Goal: Information Seeking & Learning: Check status

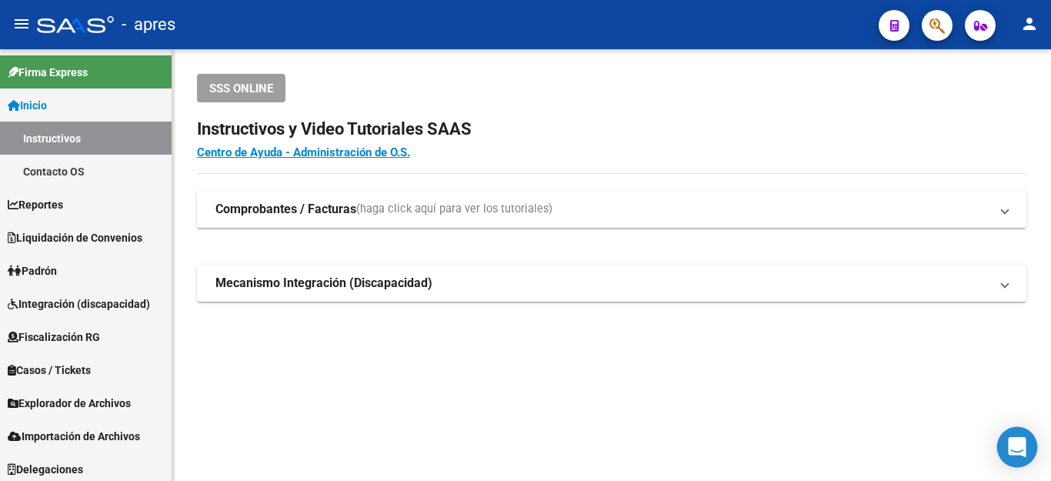
drag, startPoint x: 1037, startPoint y: 448, endPoint x: 1028, endPoint y: 442, distance: 10.0
click at [1031, 444] on body "menu - apres person Firma Express Inicio Instructivos Contacto OS Reportes Ingr…" at bounding box center [525, 240] width 1051 height 481
click at [1027, 442] on div "Open Intercom Messenger" at bounding box center [1017, 447] width 41 height 41
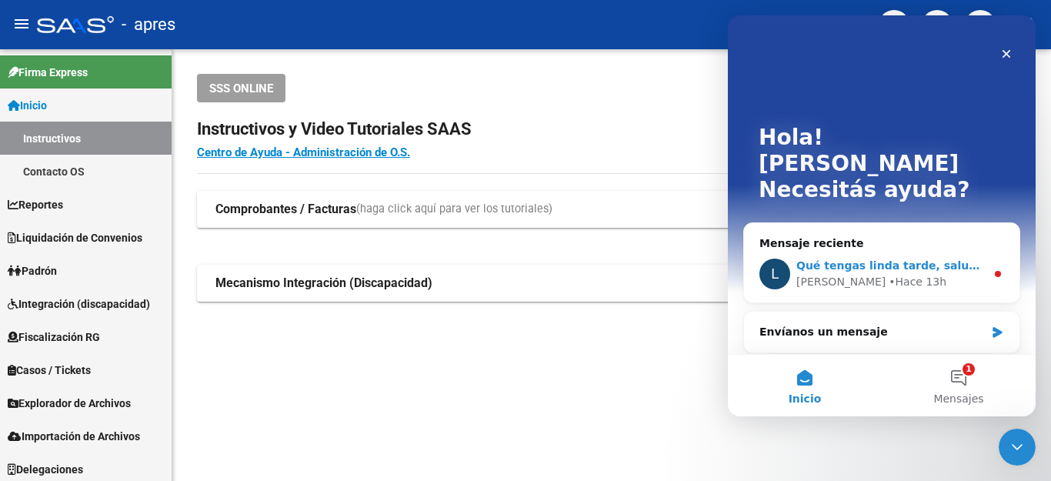
click at [914, 245] on div "L Qué tengas linda tarde, saludos. [PERSON_NAME] 13h" at bounding box center [881, 273] width 275 height 57
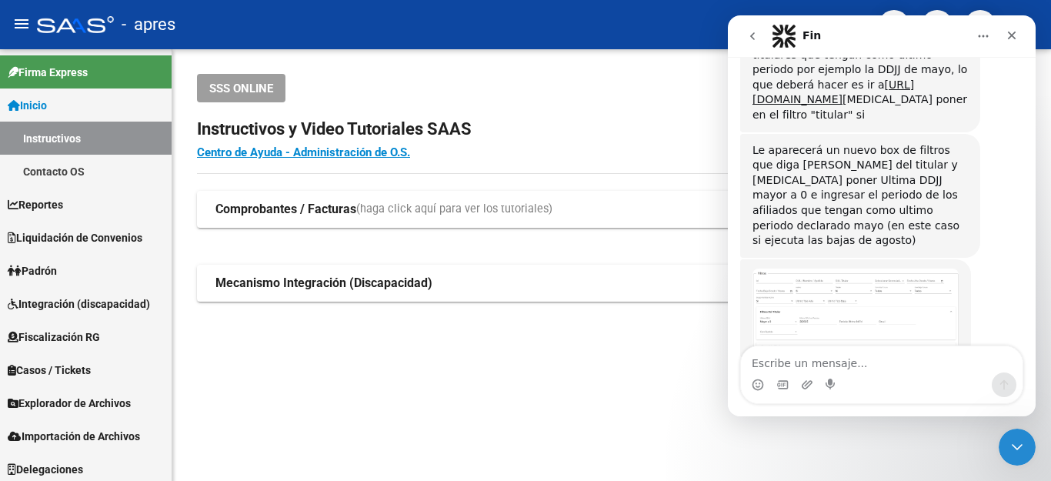
scroll to position [5775, 0]
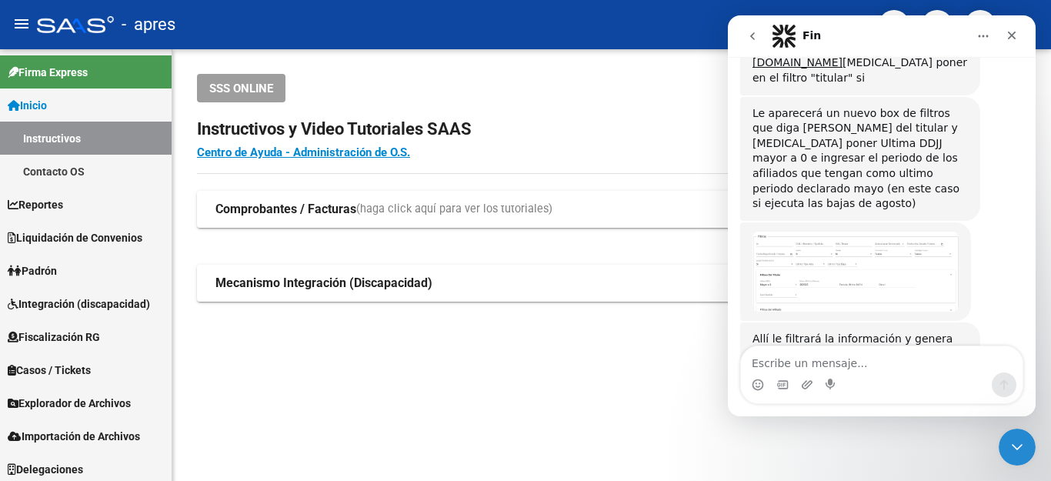
click at [837, 478] on link "[URL][DOMAIN_NAME]" at bounding box center [813, 484] width 120 height 12
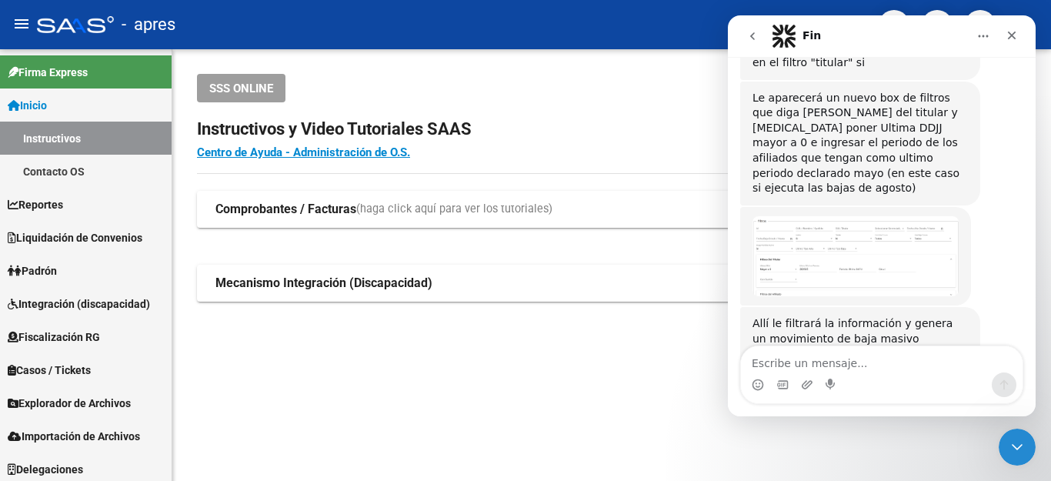
drag, startPoint x: 750, startPoint y: 176, endPoint x: 844, endPoint y: 205, distance: 98.1
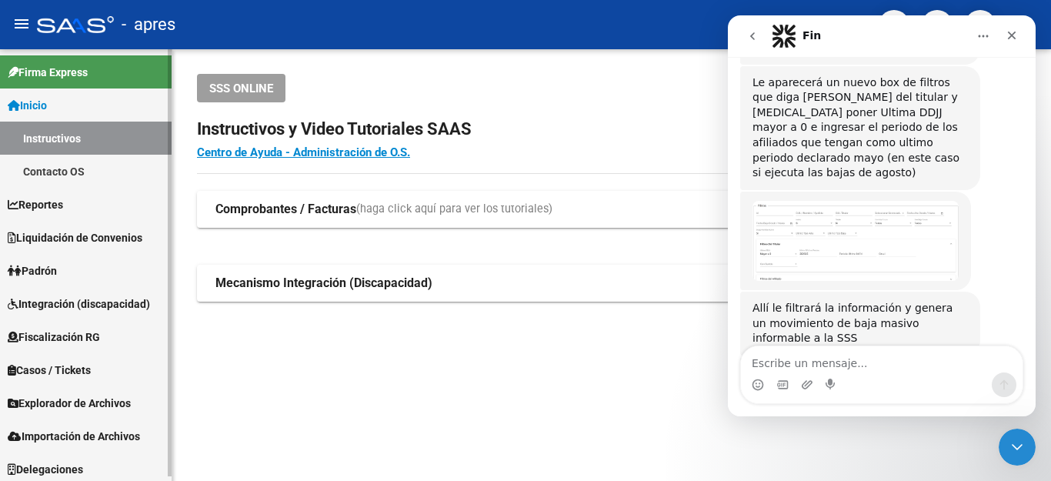
drag, startPoint x: 0, startPoint y: 20, endPoint x: 55, endPoint y: 230, distance: 217.3
click at [0, 20] on mat-toolbar "menu - apres person" at bounding box center [525, 24] width 1051 height 49
click at [50, 264] on span "Padrón" at bounding box center [32, 270] width 49 height 17
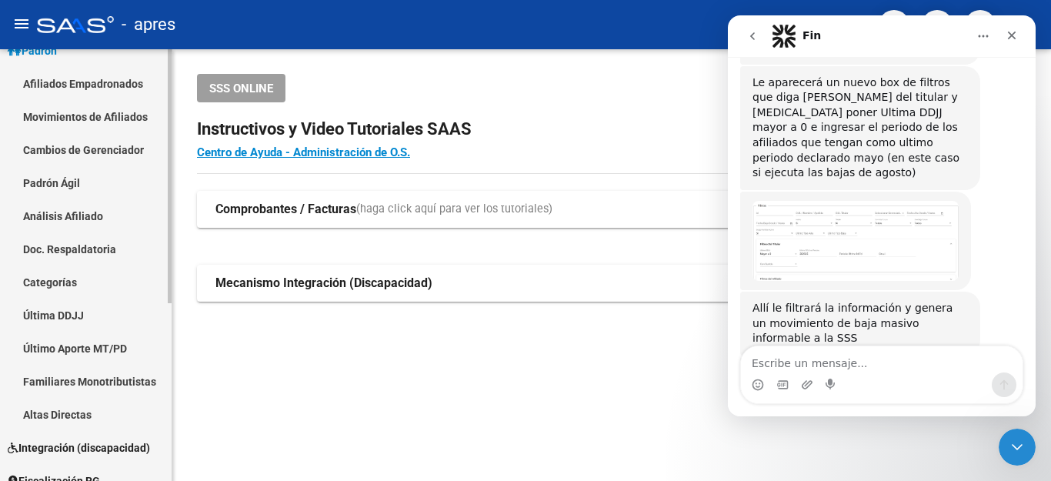
scroll to position [77, 0]
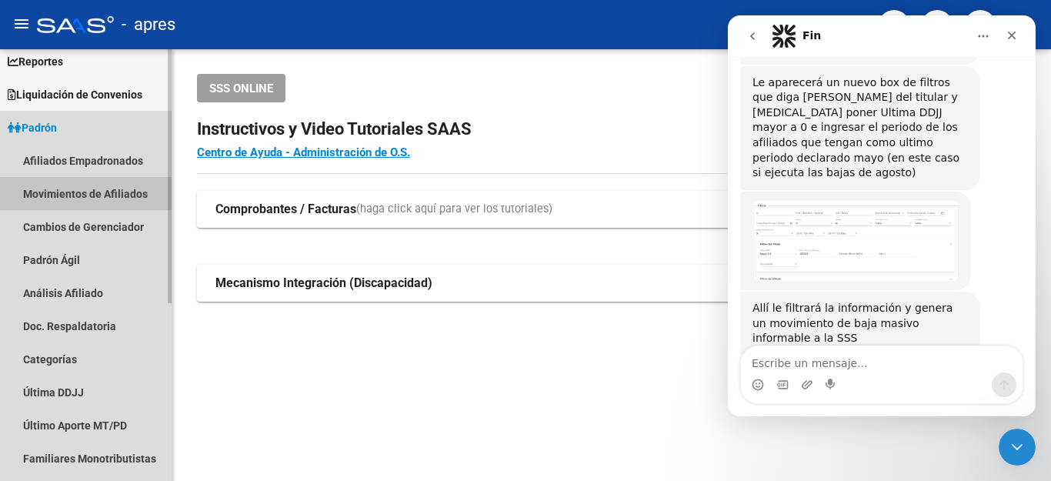
click at [103, 194] on link "Movimientos de Afiliados" at bounding box center [86, 193] width 172 height 33
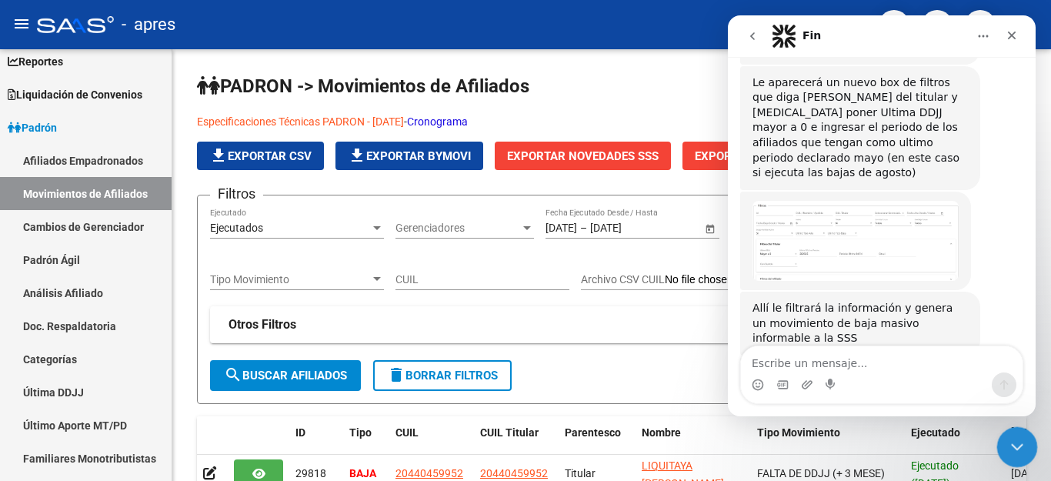
click at [1010, 446] on icon "Cerrar Intercom Messenger" at bounding box center [1015, 445] width 18 height 18
click at [1024, 447] on icon "Cerrar Intercom Messenger" at bounding box center [1017, 447] width 18 height 18
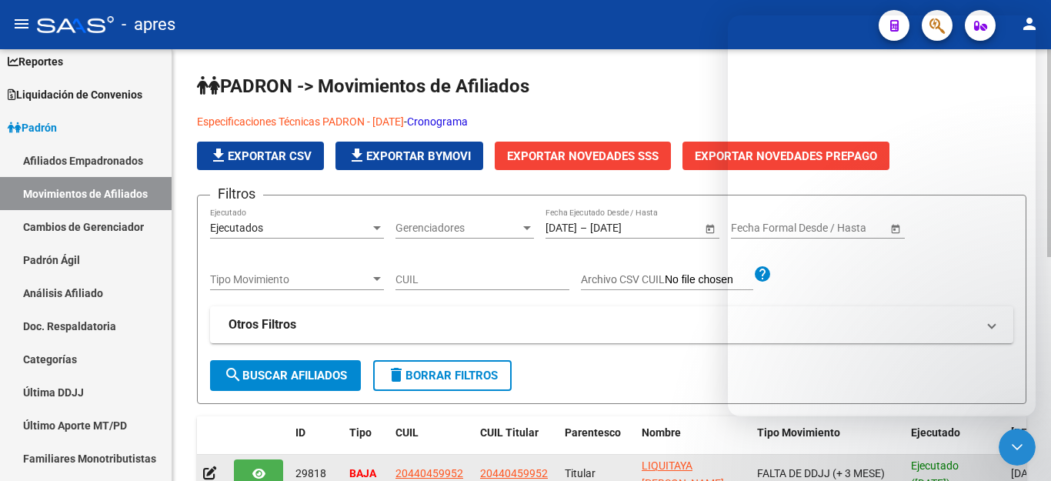
scroll to position [77, 0]
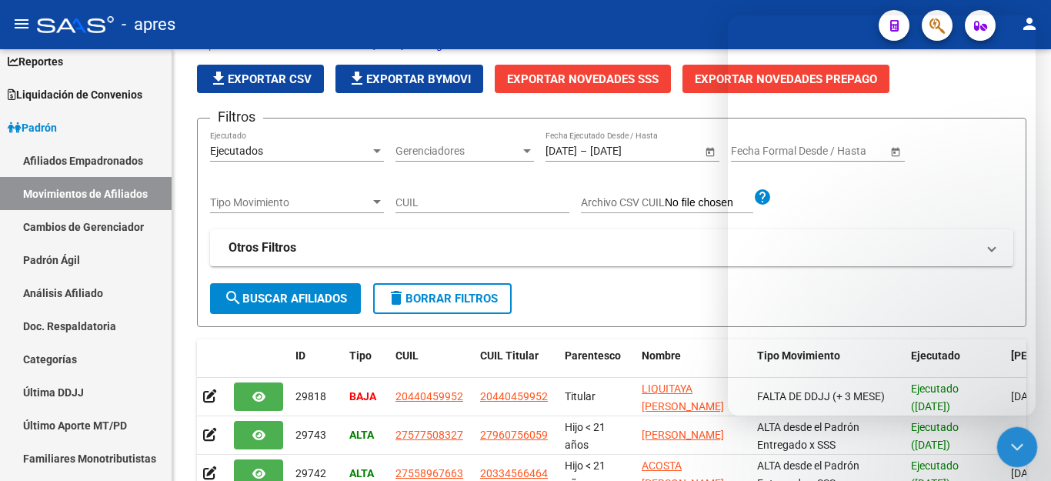
click at [1017, 451] on icon "Cerrar Intercom Messenger" at bounding box center [1015, 445] width 18 height 18
click at [1017, 445] on icon "Cerrar Intercom Messenger" at bounding box center [1015, 445] width 11 height 6
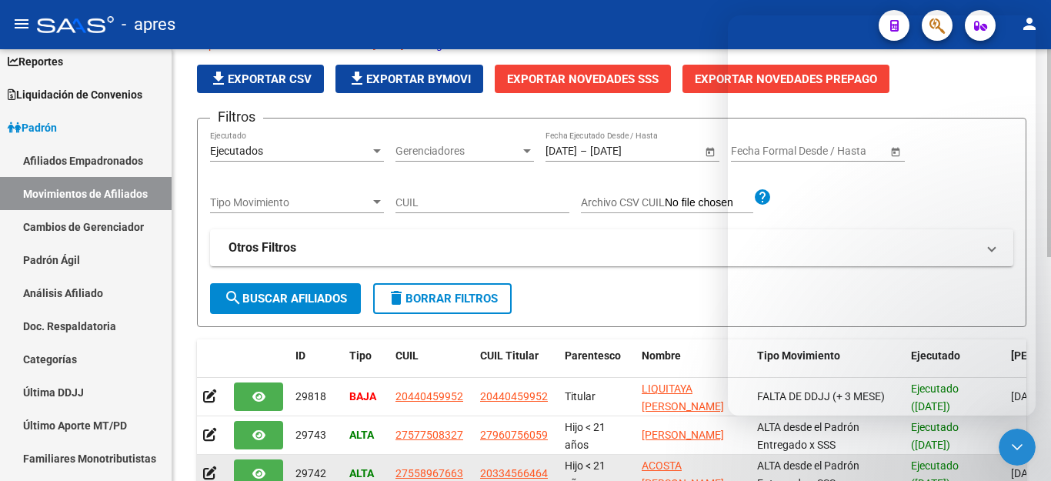
click at [499, 239] on mat-panel-title "Otros Filtros" at bounding box center [603, 247] width 748 height 17
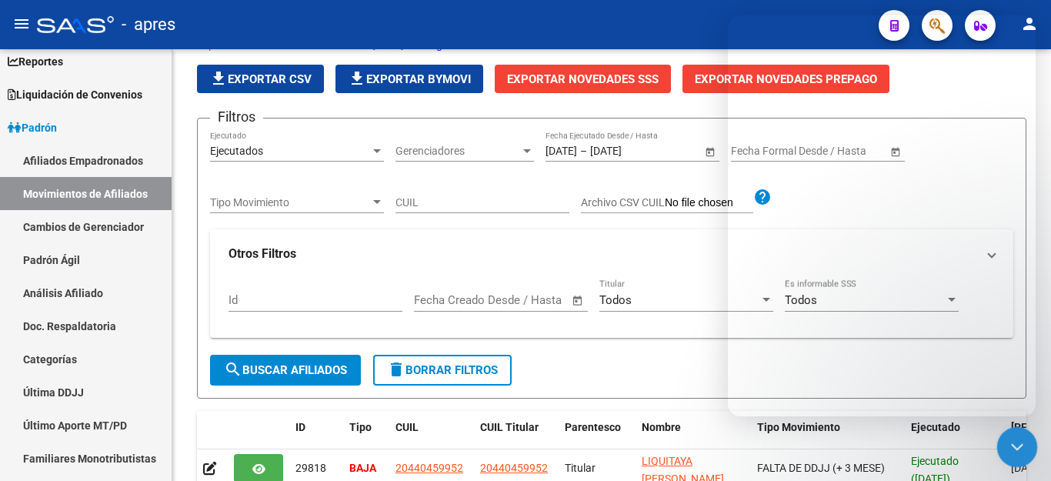
click at [1014, 444] on icon "Cerrar Intercom Messenger" at bounding box center [1015, 445] width 18 height 18
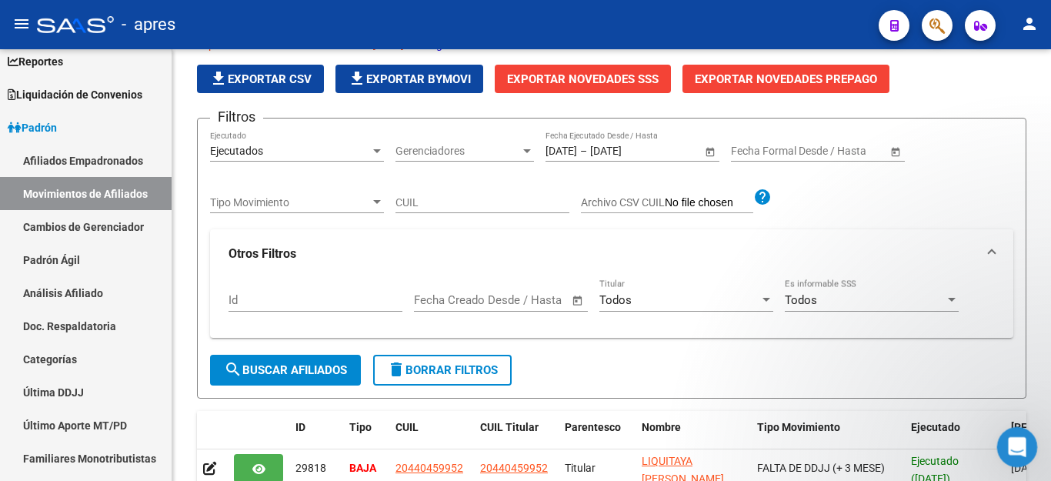
click at [1012, 444] on icon "Abrir Intercom Messenger" at bounding box center [1015, 445] width 11 height 12
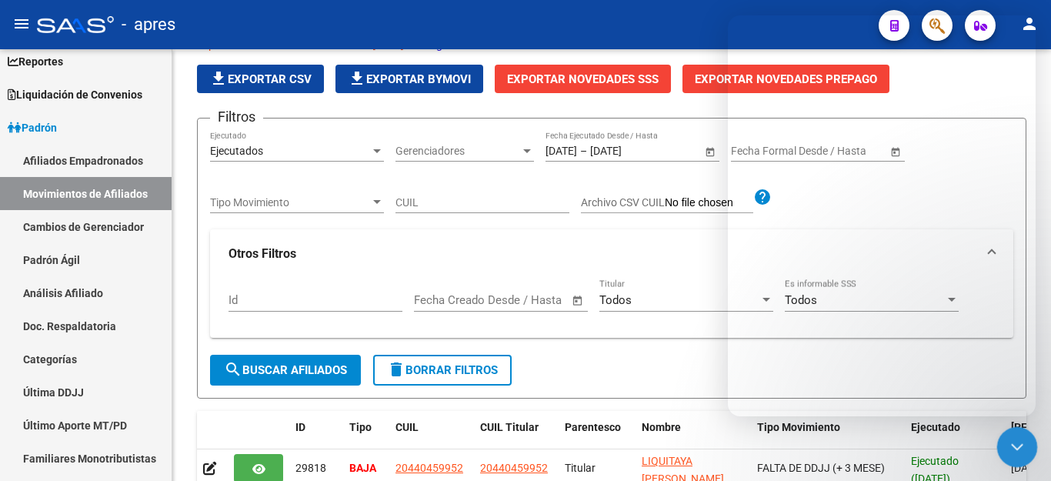
click at [1020, 443] on icon "Cerrar Intercom Messenger" at bounding box center [1015, 445] width 18 height 18
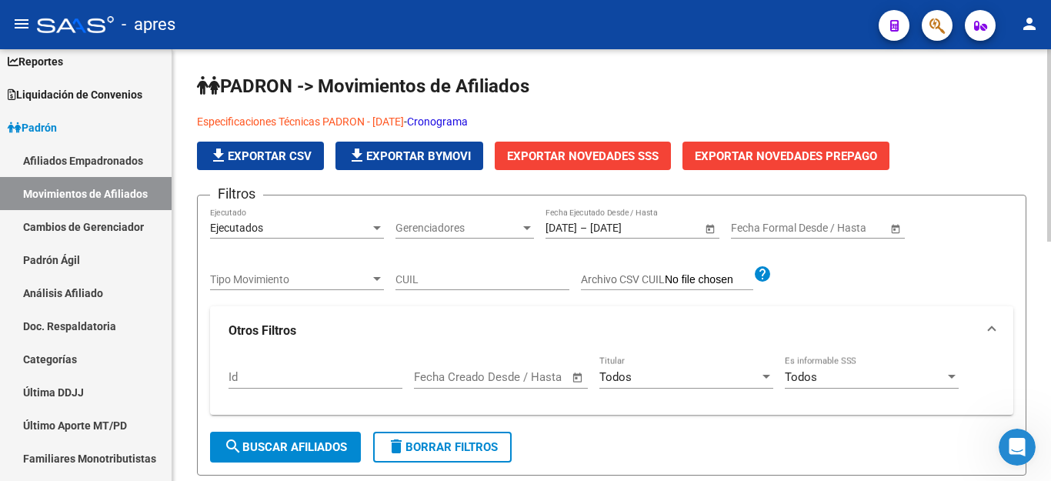
scroll to position [5766, 0]
click at [441, 232] on span "Gerenciadores" at bounding box center [458, 228] width 125 height 13
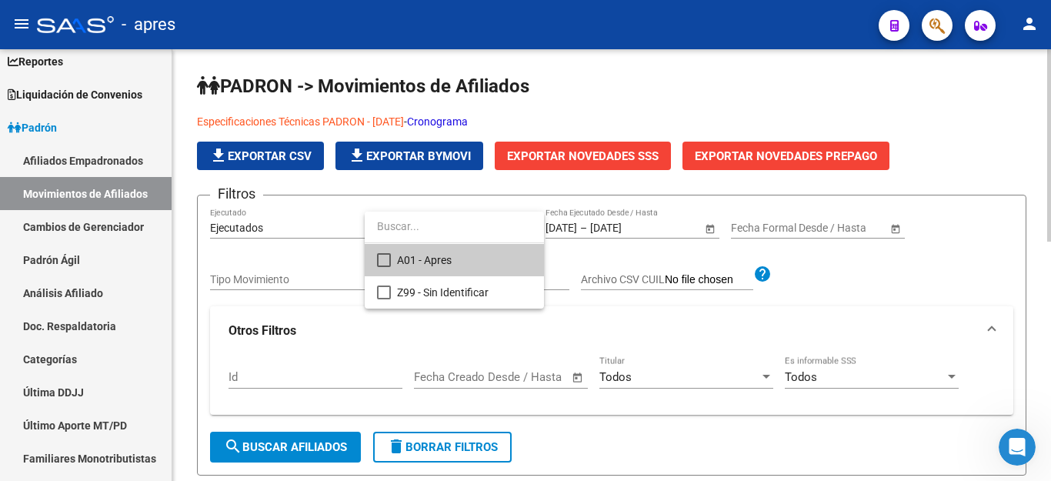
scroll to position [5775, 0]
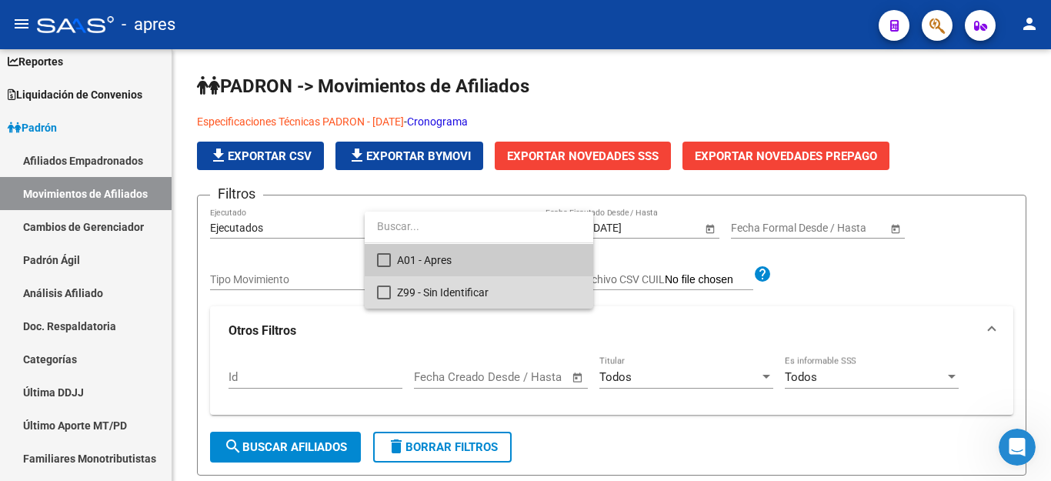
click at [385, 292] on mat-pseudo-checkbox at bounding box center [384, 293] width 14 height 14
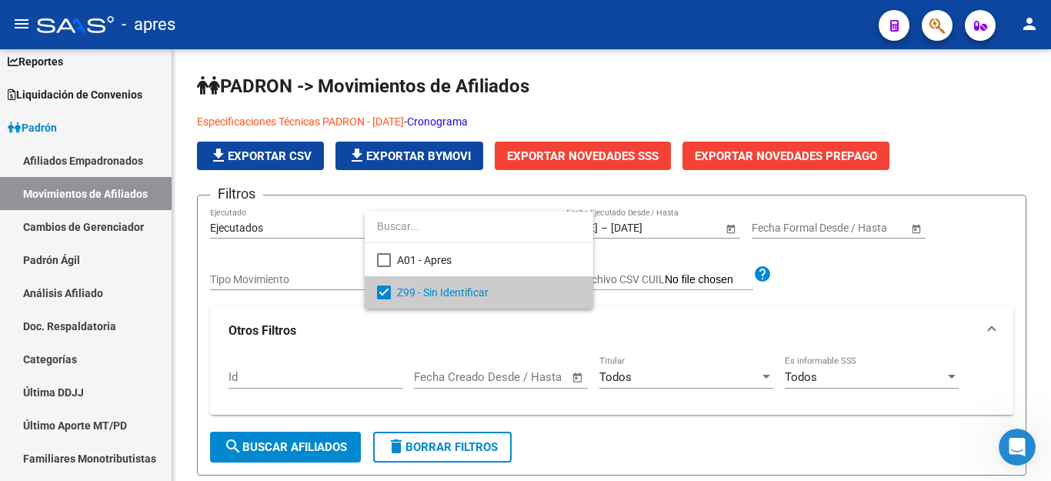
click at [683, 328] on div at bounding box center [525, 240] width 1051 height 481
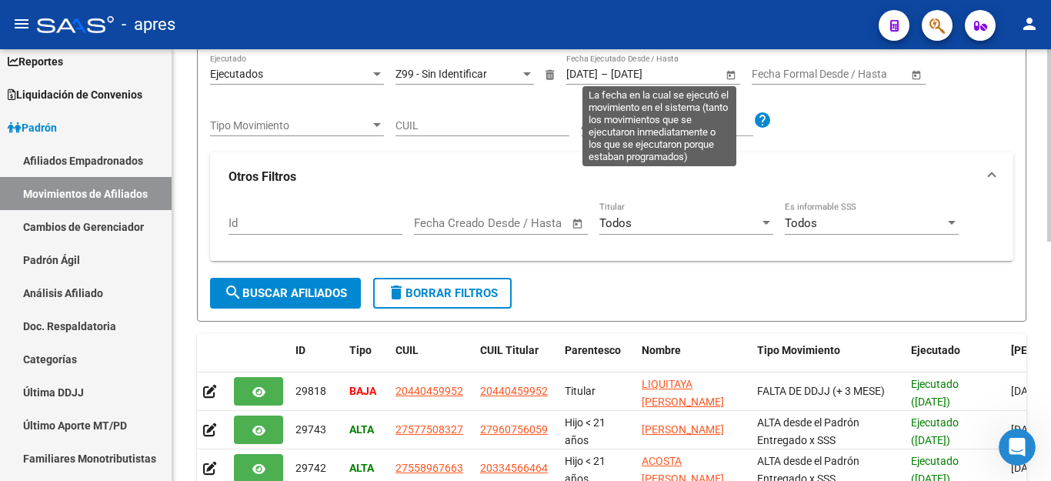
scroll to position [77, 0]
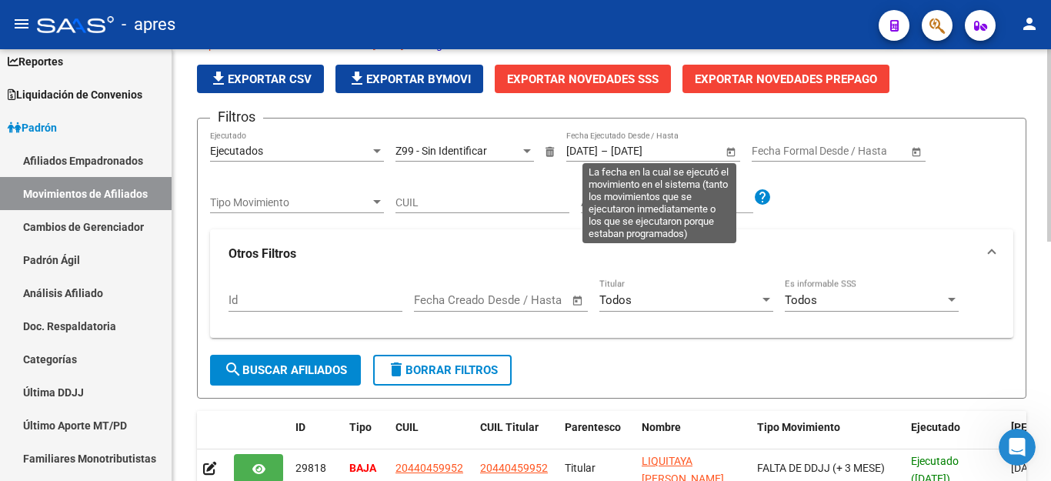
click at [733, 152] on span "Open calendar" at bounding box center [731, 151] width 37 height 37
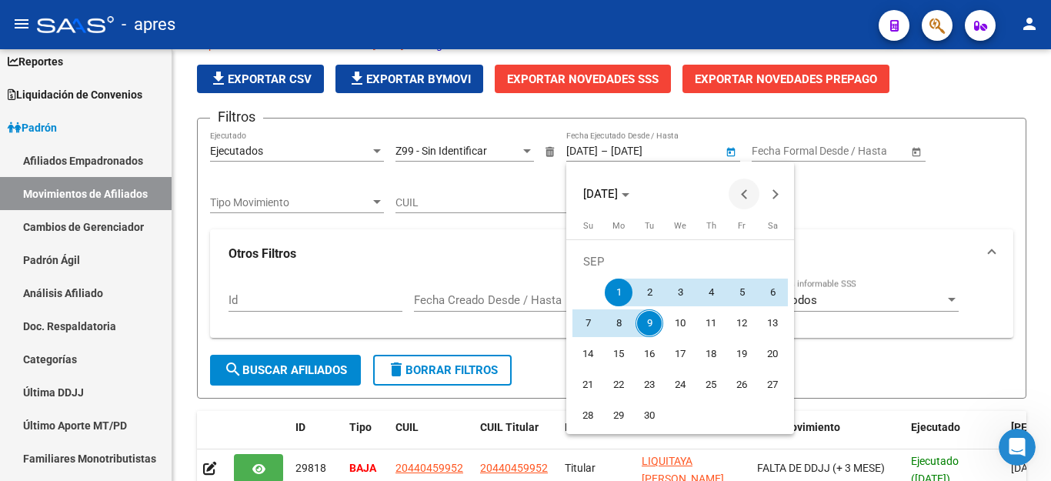
click at [743, 193] on button "Previous month" at bounding box center [744, 194] width 31 height 31
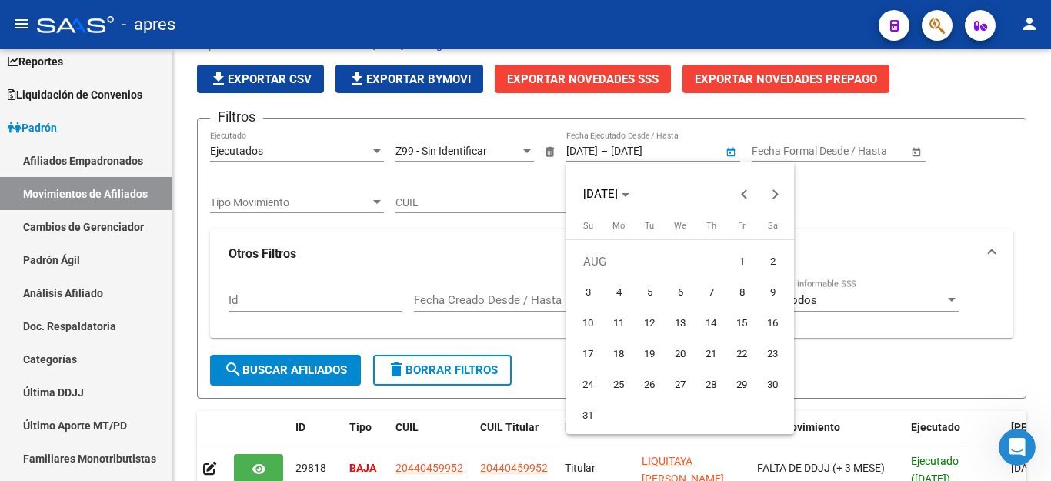
click at [742, 257] on span "1" at bounding box center [742, 262] width 28 height 28
type input "[DATE]"
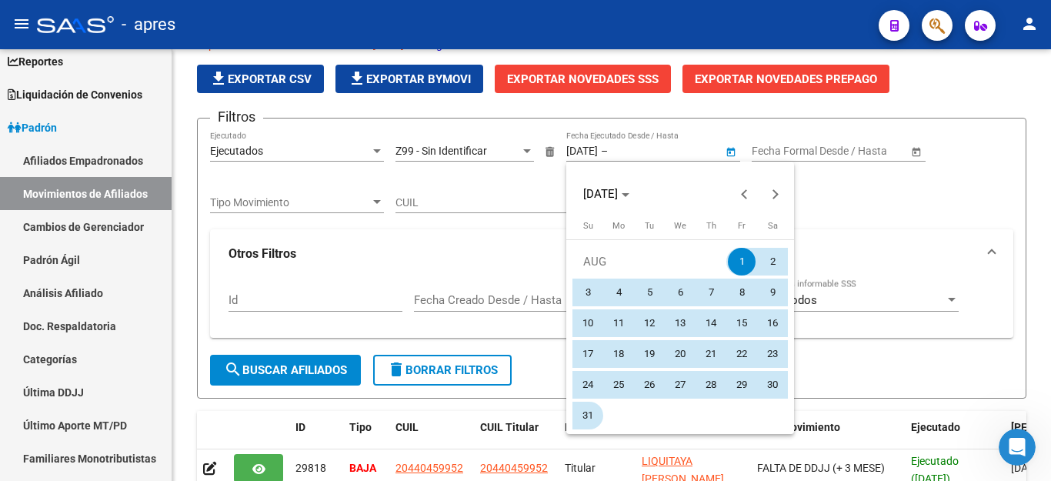
click at [597, 414] on span "31" at bounding box center [588, 416] width 28 height 28
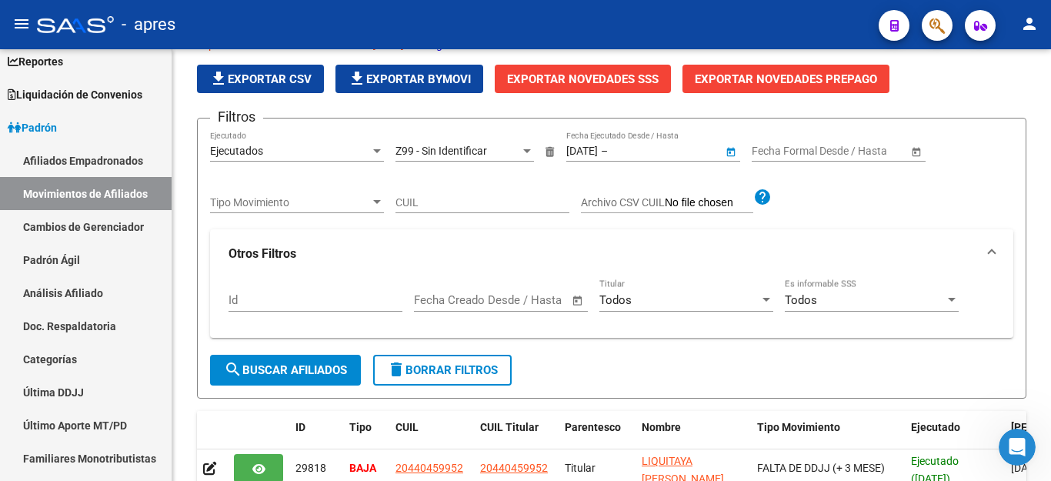
type input "[DATE]"
click at [277, 367] on span "search Buscar Afiliados" at bounding box center [285, 370] width 123 height 14
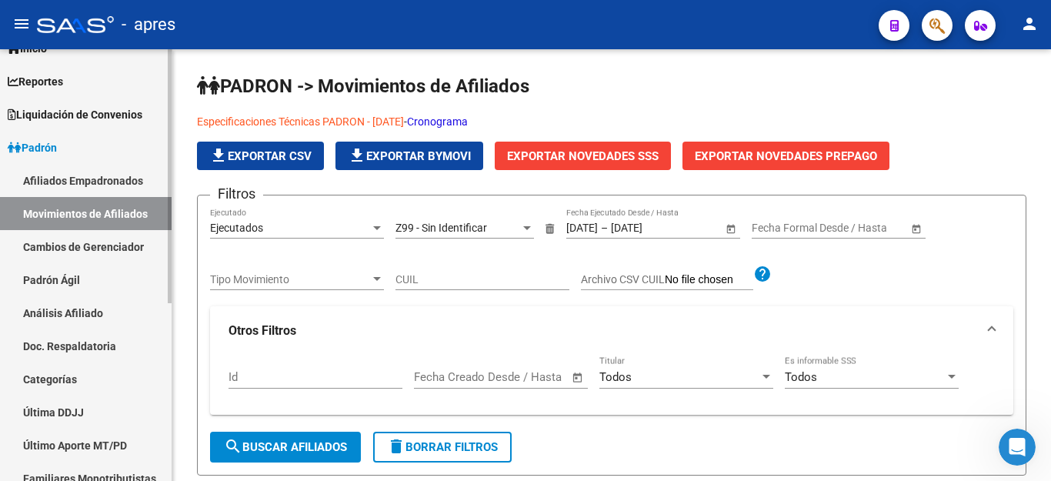
scroll to position [0, 0]
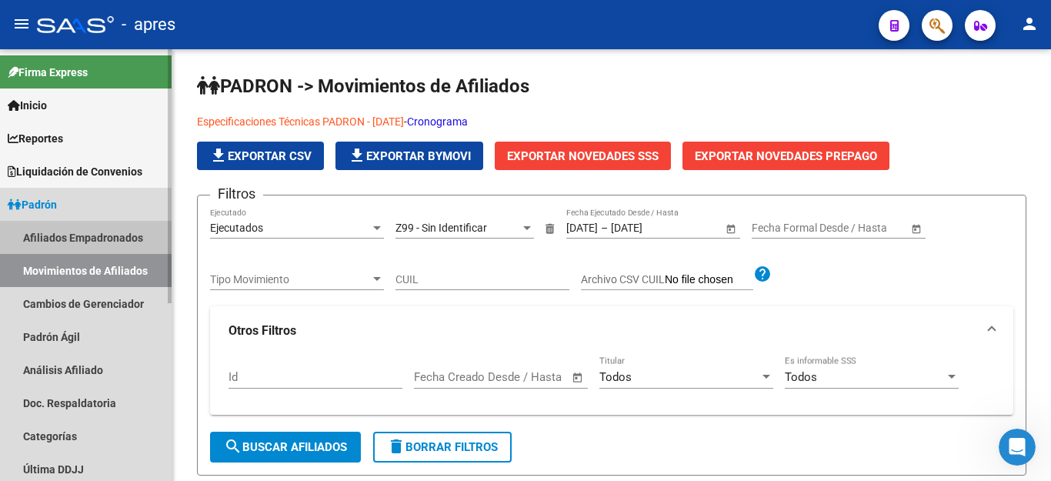
click at [72, 234] on link "Afiliados Empadronados" at bounding box center [86, 237] width 172 height 33
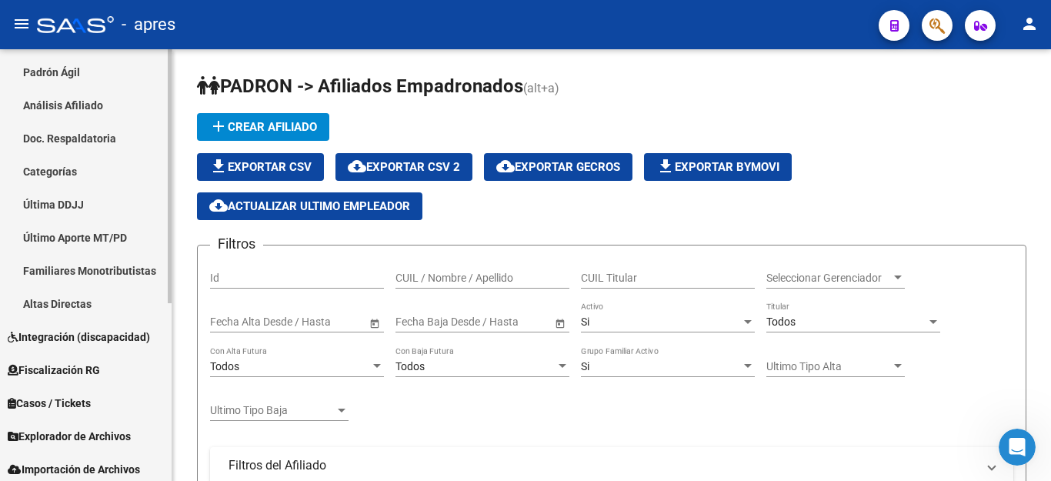
scroll to position [302, 0]
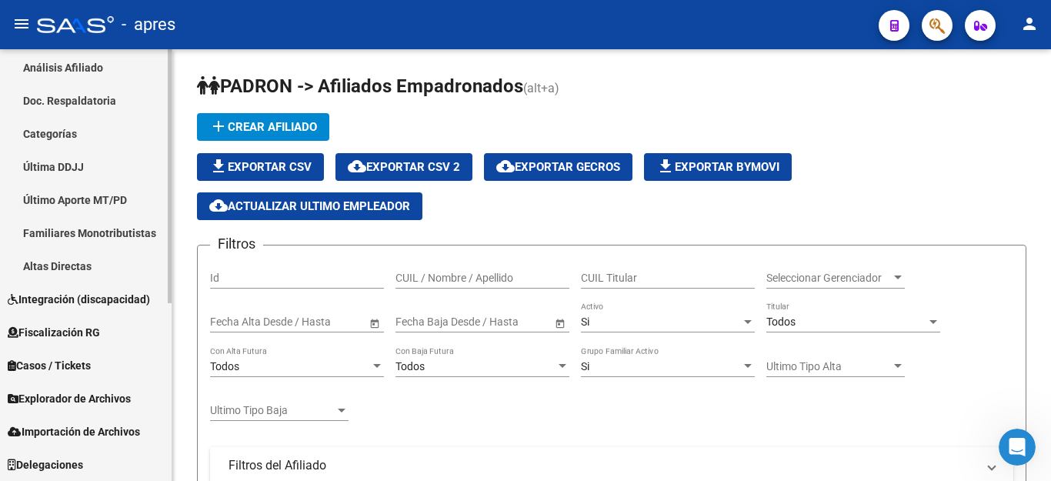
click at [62, 336] on span "Fiscalización RG" at bounding box center [54, 332] width 92 height 17
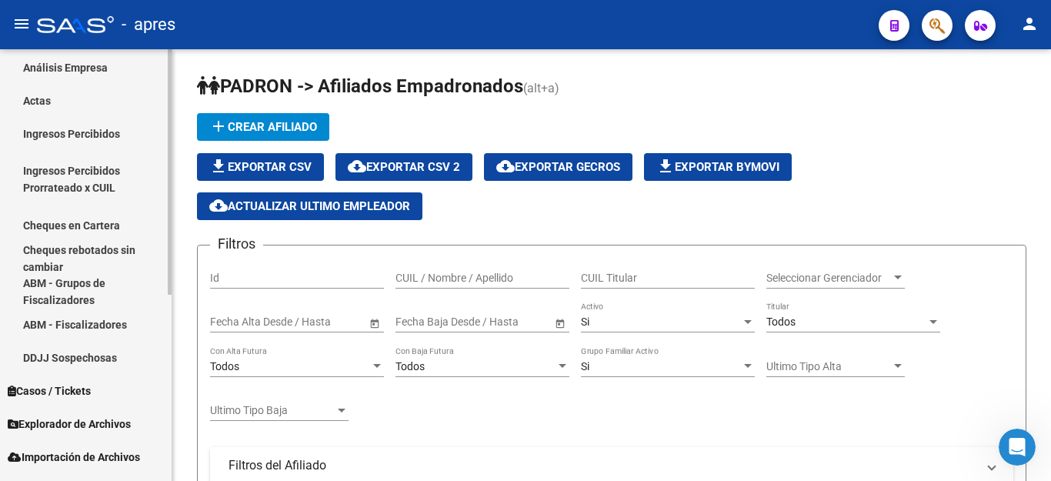
scroll to position [328, 0]
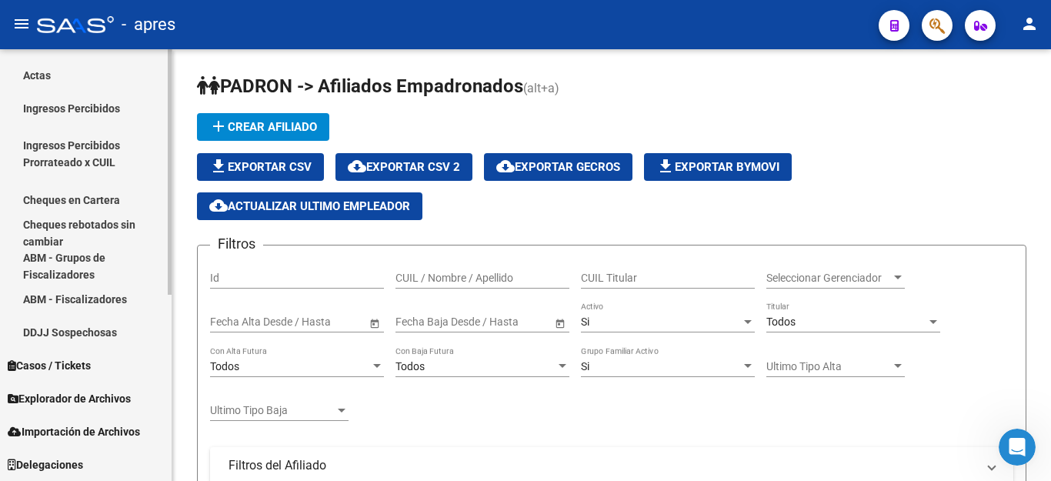
click at [45, 396] on span "Explorador de Archivos" at bounding box center [69, 398] width 123 height 17
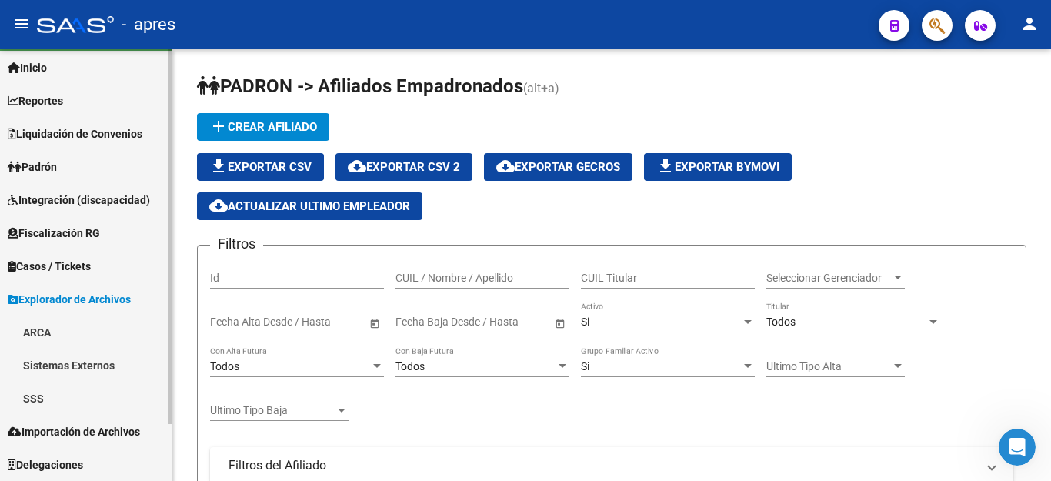
scroll to position [38, 0]
click at [22, 395] on link "SSS" at bounding box center [86, 398] width 172 height 33
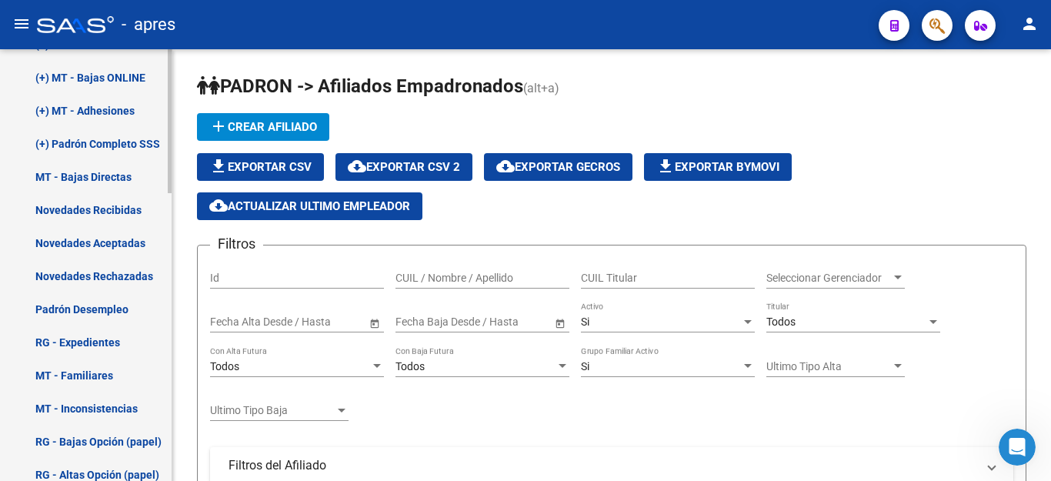
scroll to position [480, 0]
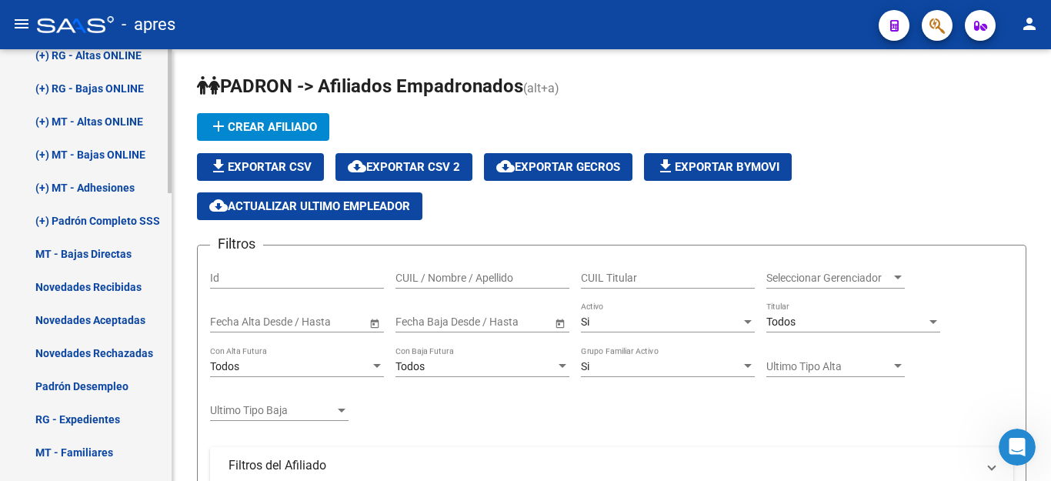
click at [125, 216] on link "(+) Padrón Completo SSS" at bounding box center [86, 220] width 172 height 33
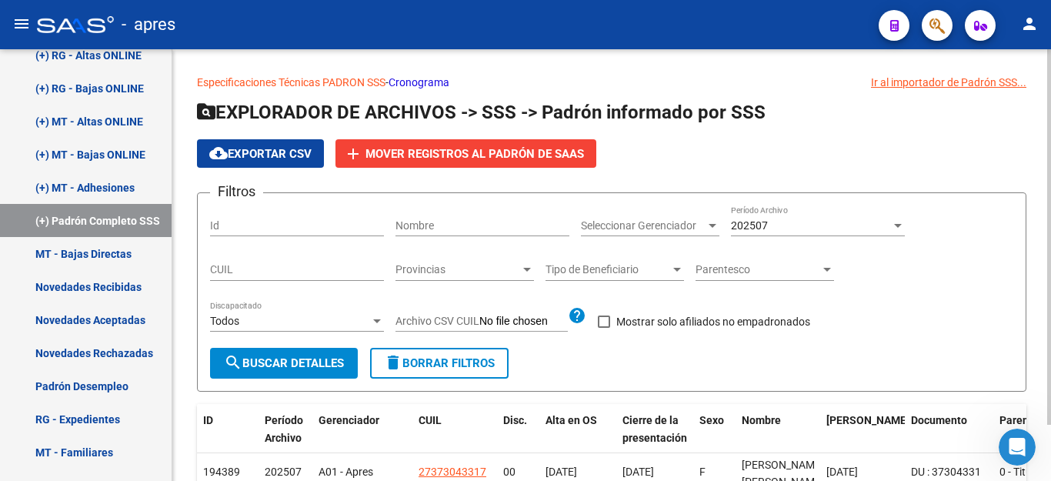
click at [692, 229] on span "Seleccionar Gerenciador" at bounding box center [643, 225] width 125 height 13
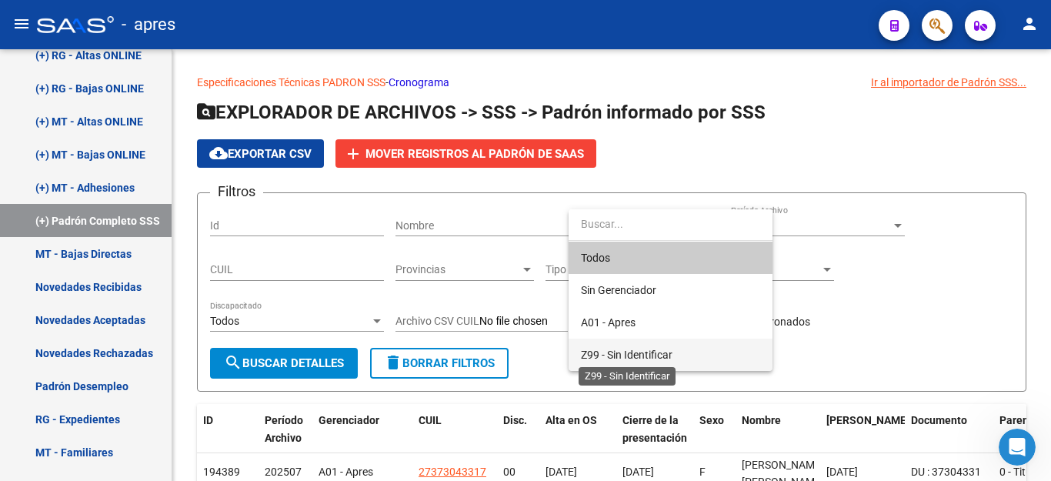
click at [599, 350] on span "Z99 - Sin Identificar" at bounding box center [627, 355] width 92 height 12
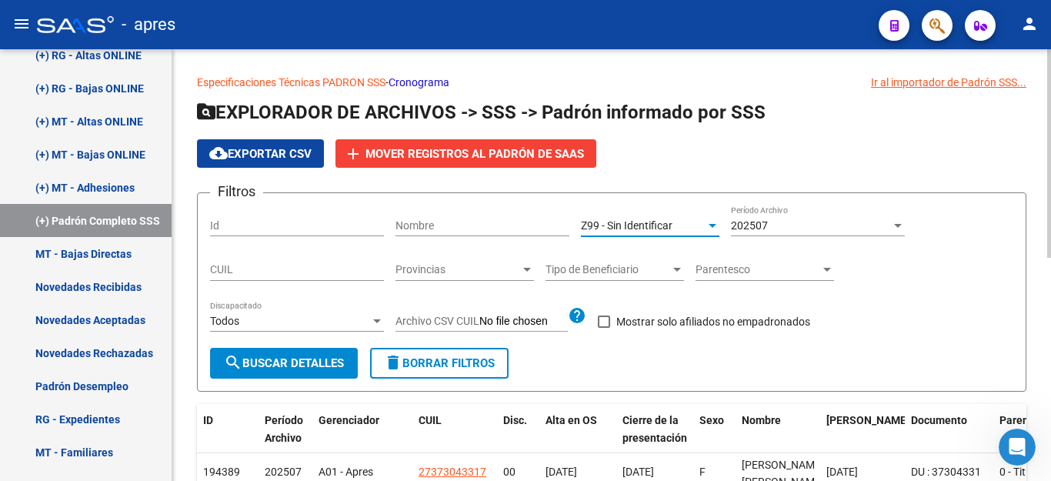
click at [254, 358] on span "search Buscar Detalles" at bounding box center [284, 363] width 120 height 14
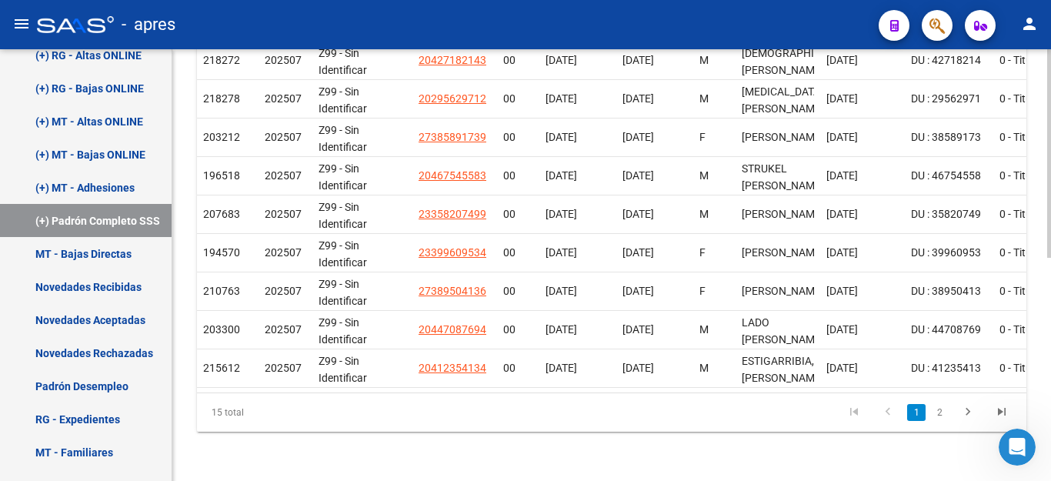
scroll to position [0, 585]
